Goal: Task Accomplishment & Management: Use online tool/utility

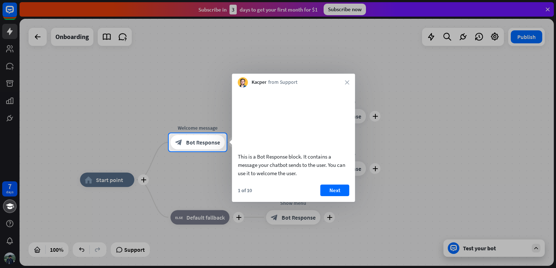
click at [422, 128] on div at bounding box center [278, 66] width 556 height 133
click at [336, 196] on button "Next" at bounding box center [334, 191] width 29 height 12
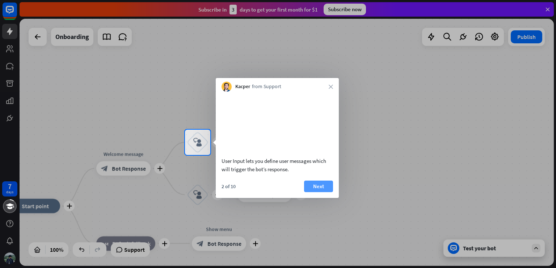
click at [316, 192] on button "Next" at bounding box center [318, 187] width 29 height 12
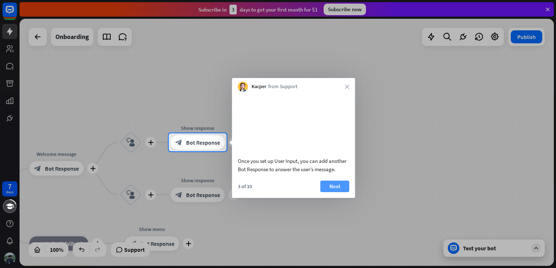
click at [337, 192] on button "Next" at bounding box center [334, 187] width 29 height 12
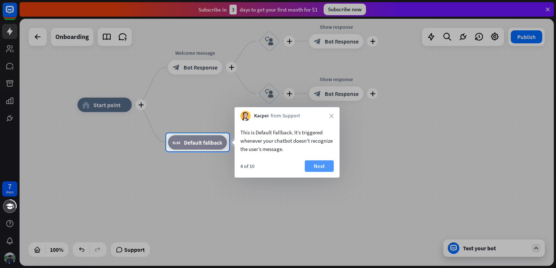
click at [323, 164] on button "Next" at bounding box center [319, 167] width 29 height 12
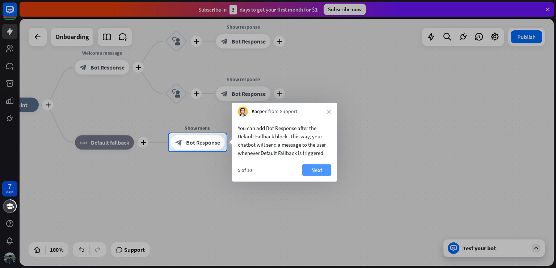
click at [319, 172] on button "Next" at bounding box center [316, 171] width 29 height 12
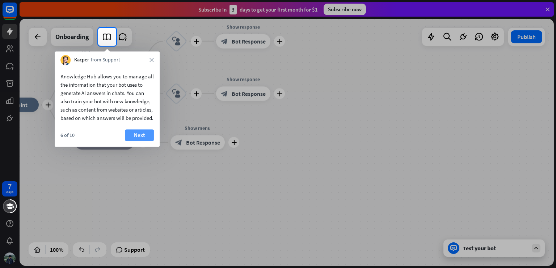
click at [136, 141] on button "Next" at bounding box center [139, 135] width 29 height 12
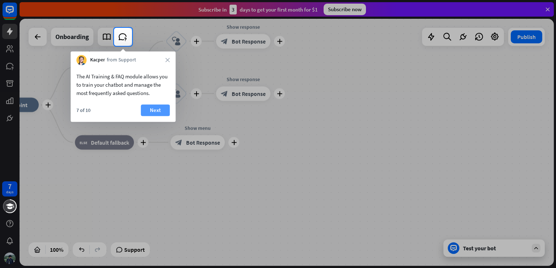
click at [148, 108] on button "Next" at bounding box center [155, 111] width 29 height 12
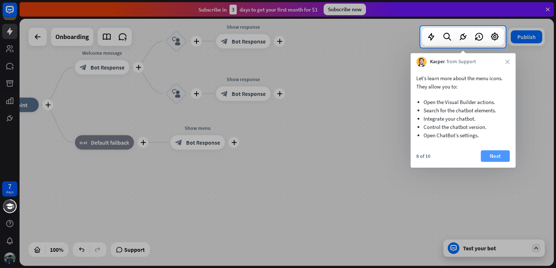
click at [505, 156] on button "Next" at bounding box center [494, 156] width 29 height 12
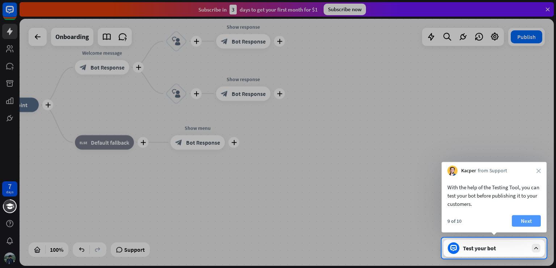
click at [530, 222] on button "Next" at bounding box center [525, 222] width 29 height 12
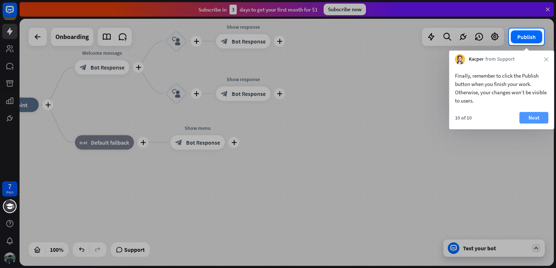
click at [532, 117] on button "Next" at bounding box center [533, 118] width 29 height 12
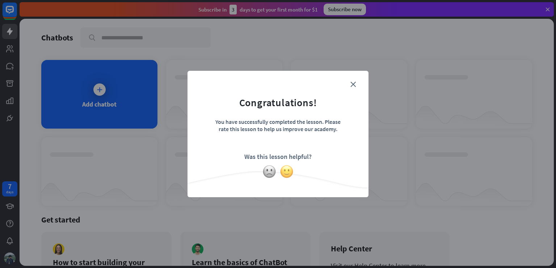
click at [284, 171] on img at bounding box center [287, 172] width 14 height 14
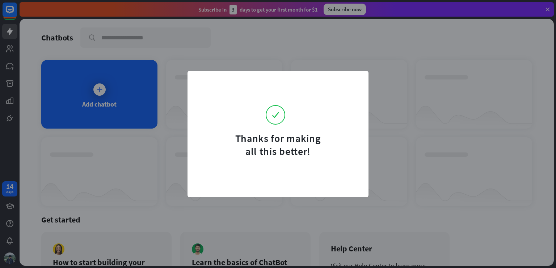
click at [395, 90] on div "Thanks for making all this better!" at bounding box center [278, 134] width 556 height 268
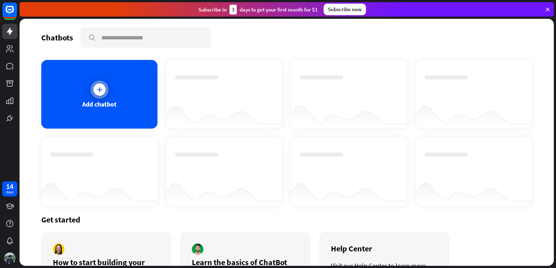
click at [98, 88] on icon at bounding box center [99, 89] width 7 height 7
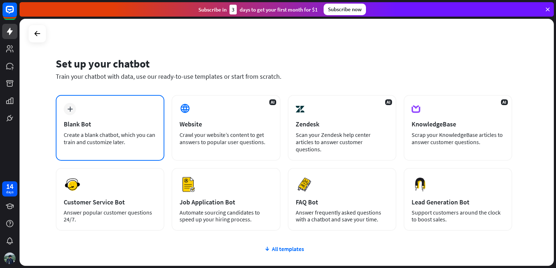
click at [112, 115] on div "plus Blank Bot Create a blank chatbot, which you can train and customize later." at bounding box center [110, 128] width 109 height 66
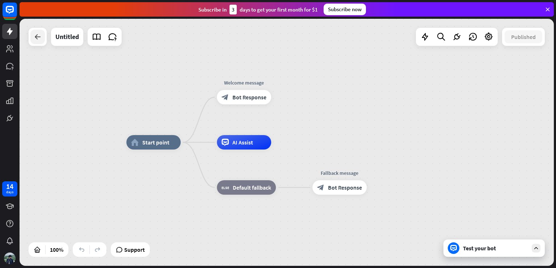
click at [38, 35] on icon at bounding box center [37, 37] width 9 height 9
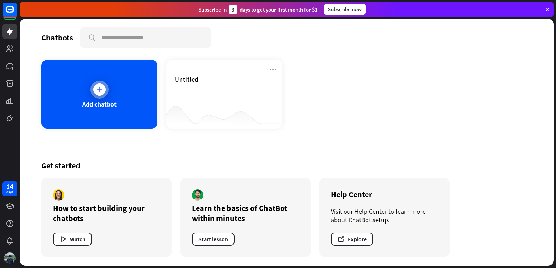
click at [97, 89] on icon at bounding box center [99, 89] width 7 height 7
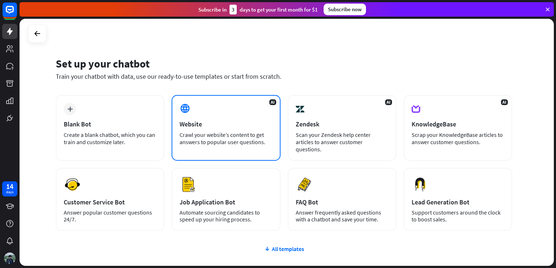
click at [205, 114] on div "AI Website Crawl your website’s content to get answers to popular user question…" at bounding box center [225, 128] width 109 height 66
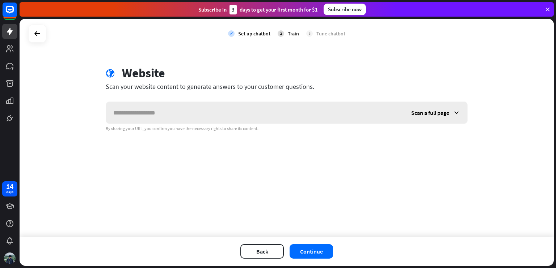
click at [169, 112] on input "text" at bounding box center [255, 113] width 298 height 22
click at [458, 114] on icon at bounding box center [455, 112] width 7 height 7
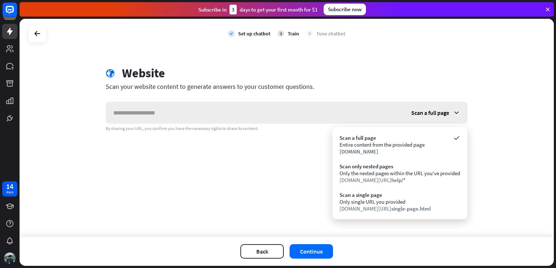
click at [456, 113] on icon at bounding box center [455, 112] width 7 height 7
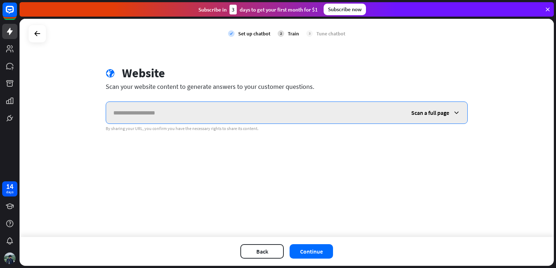
click at [150, 112] on input "text" at bounding box center [255, 113] width 298 height 22
